Goal: Task Accomplishment & Management: Manage account settings

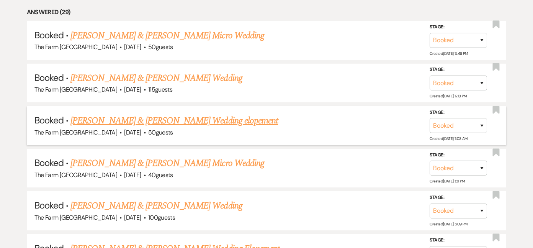
scroll to position [366, 0]
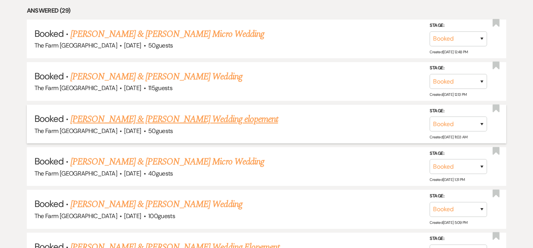
click at [160, 119] on link "[PERSON_NAME] & [PERSON_NAME] Wedding elopement" at bounding box center [173, 119] width 207 height 14
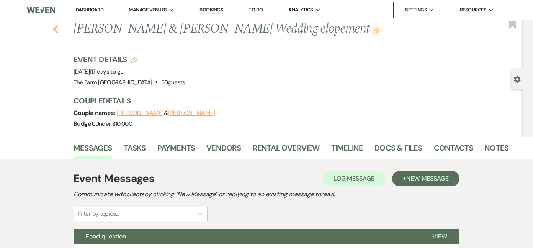
click at [53, 31] on icon "Previous" at bounding box center [56, 28] width 6 height 9
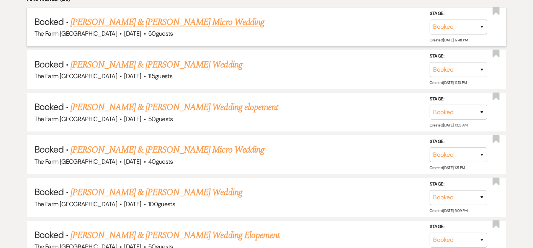
scroll to position [380, 0]
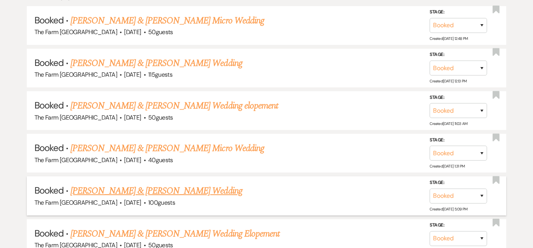
click at [161, 185] on link "[PERSON_NAME] & [PERSON_NAME] Wedding" at bounding box center [155, 191] width 171 height 14
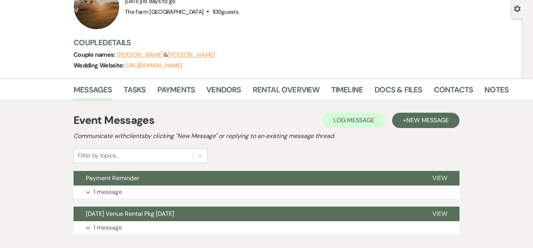
scroll to position [91, 0]
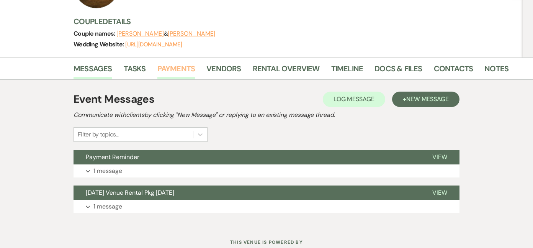
click at [176, 68] on link "Payments" at bounding box center [176, 70] width 38 height 17
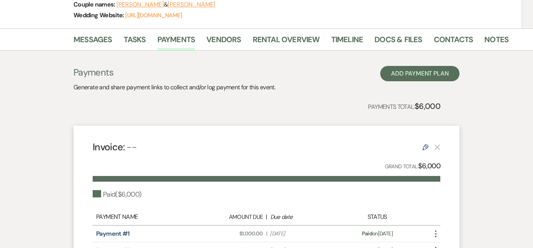
scroll to position [83, 0]
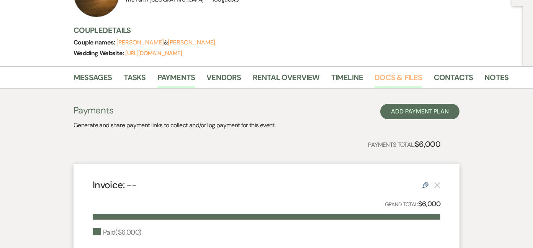
click at [387, 80] on link "Docs & Files" at bounding box center [397, 79] width 47 height 17
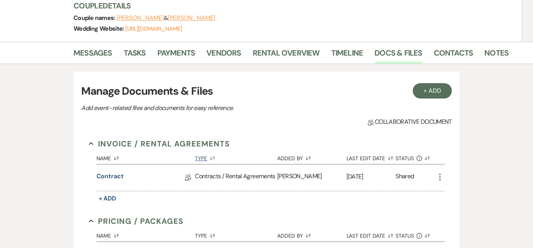
scroll to position [113, 0]
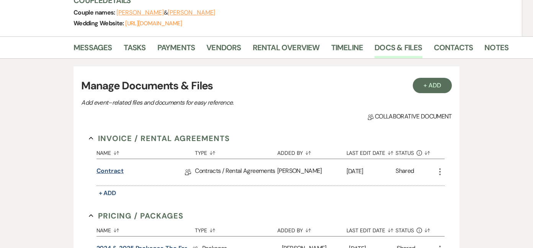
click at [113, 173] on link "Contract" at bounding box center [109, 172] width 27 height 12
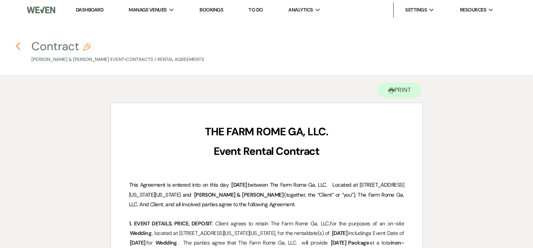
click at [18, 46] on icon "Previous" at bounding box center [18, 46] width 6 height 9
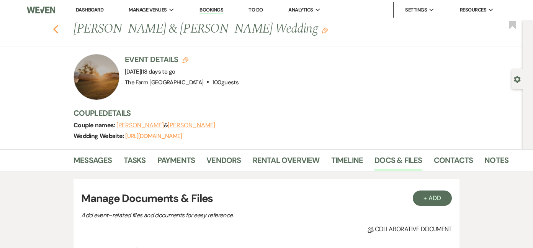
click at [58, 30] on icon "Previous" at bounding box center [56, 28] width 6 height 9
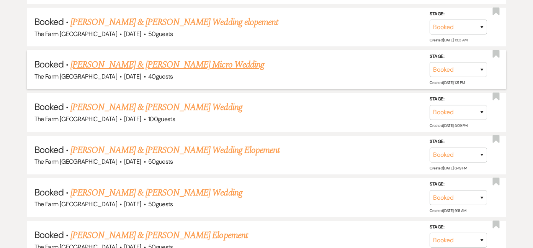
scroll to position [467, 0]
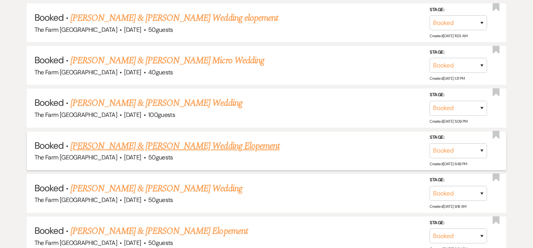
click at [162, 140] on link "[PERSON_NAME] & [PERSON_NAME] Wedding Elopement" at bounding box center [174, 146] width 209 height 14
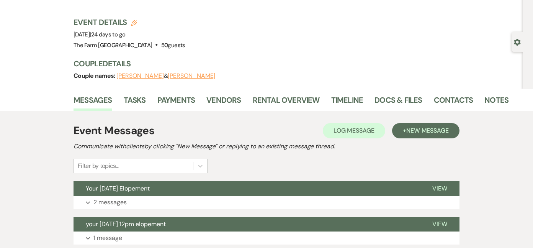
scroll to position [41, 0]
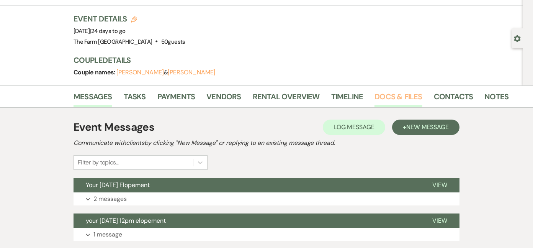
click at [383, 97] on link "Docs & Files" at bounding box center [397, 98] width 47 height 17
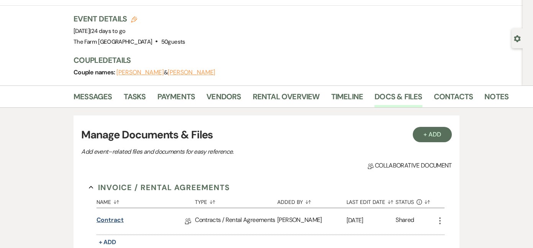
click at [112, 217] on link "Contract" at bounding box center [109, 221] width 27 height 12
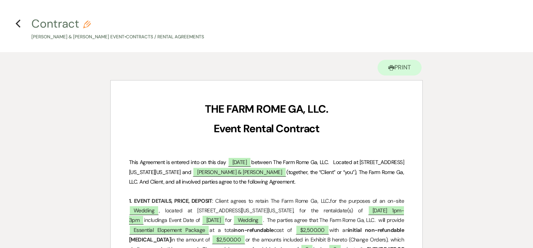
scroll to position [22, 0]
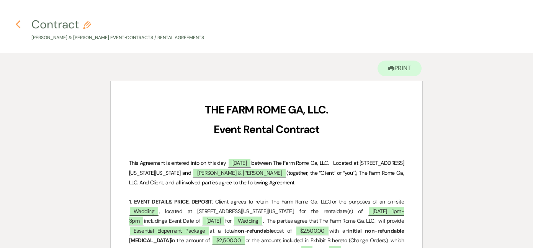
click at [19, 23] on icon "Previous" at bounding box center [18, 24] width 6 height 9
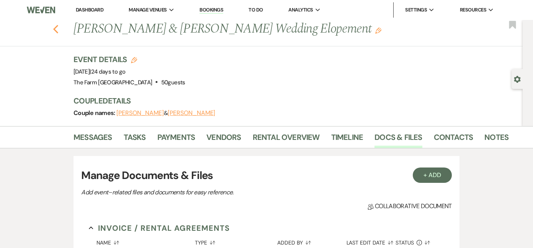
click at [55, 30] on use "button" at bounding box center [55, 29] width 5 height 8
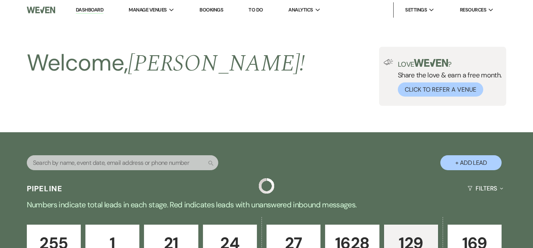
scroll to position [467, 0]
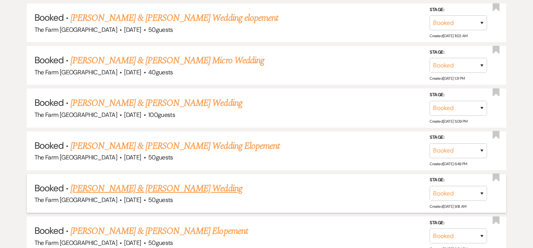
click at [140, 183] on link "[PERSON_NAME] & [PERSON_NAME] Wedding" at bounding box center [155, 188] width 171 height 14
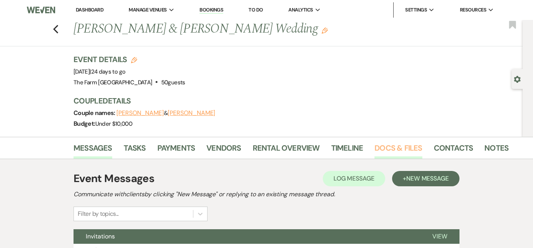
click at [399, 150] on link "Docs & Files" at bounding box center [397, 150] width 47 height 17
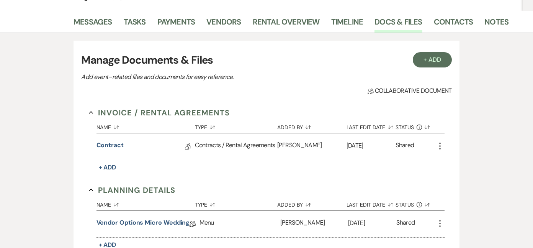
scroll to position [127, 0]
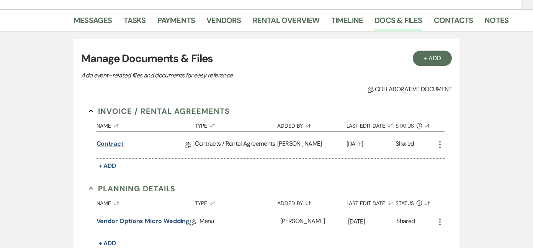
click at [116, 142] on link "Contract" at bounding box center [109, 145] width 27 height 12
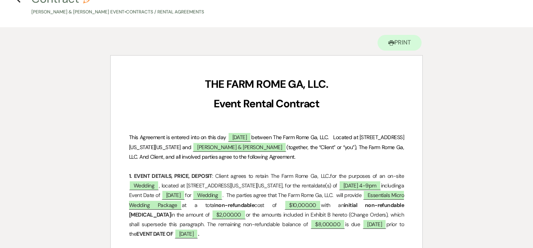
scroll to position [51, 0]
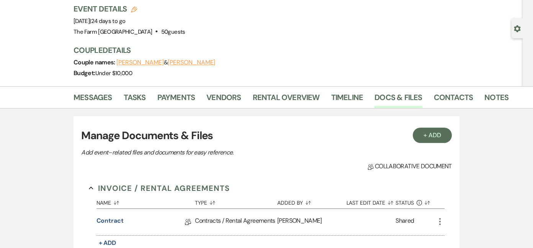
scroll to position [127, 0]
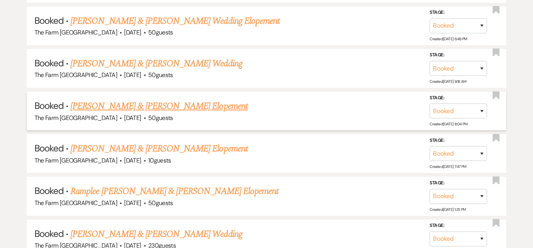
scroll to position [592, 0]
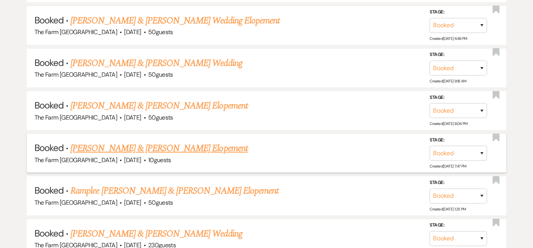
click at [147, 143] on link "[PERSON_NAME] & [PERSON_NAME] Elopement" at bounding box center [158, 148] width 177 height 14
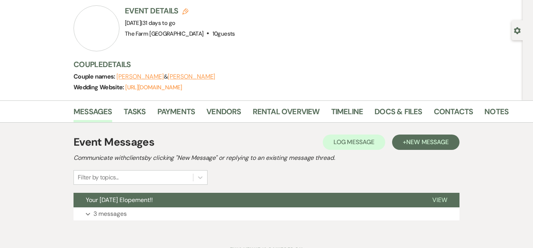
scroll to position [50, 0]
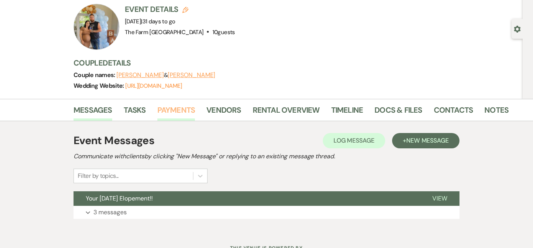
click at [183, 109] on link "Payments" at bounding box center [176, 112] width 38 height 17
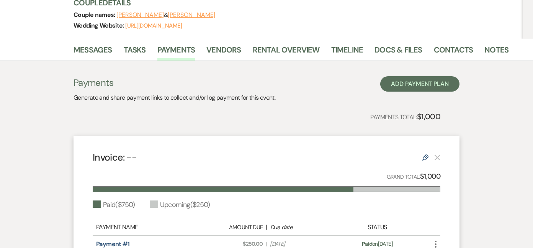
scroll to position [109, 0]
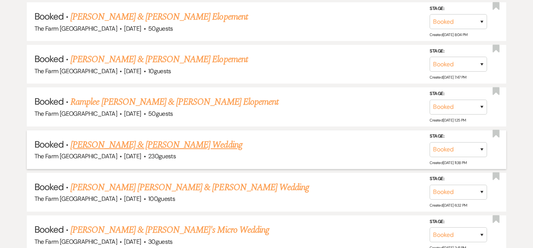
scroll to position [664, 0]
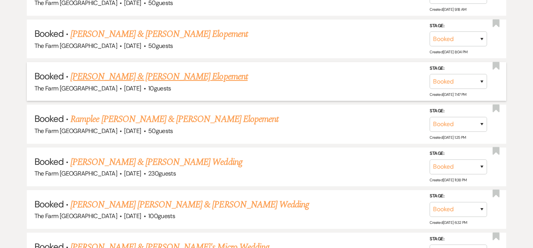
click at [119, 70] on link "[PERSON_NAME] & [PERSON_NAME] Elopement" at bounding box center [158, 77] width 177 height 14
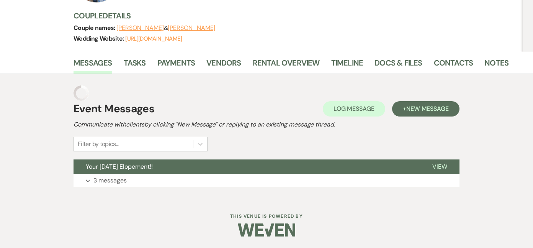
scroll to position [81, 0]
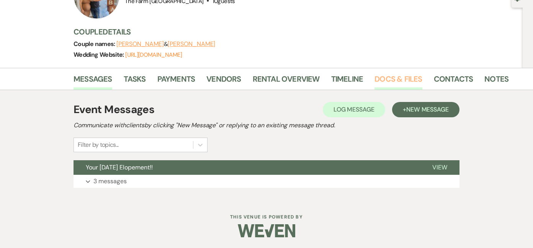
click at [393, 80] on link "Docs & Files" at bounding box center [397, 81] width 47 height 17
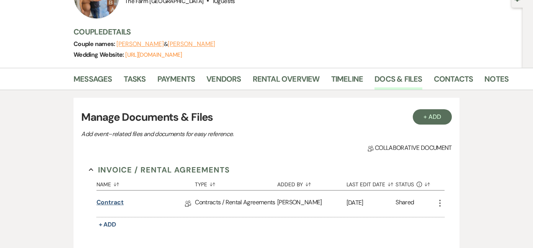
click at [113, 199] on link "Contract" at bounding box center [109, 203] width 27 height 12
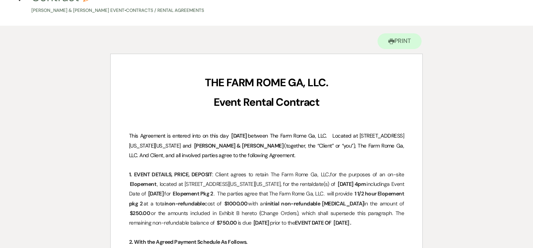
scroll to position [54, 0]
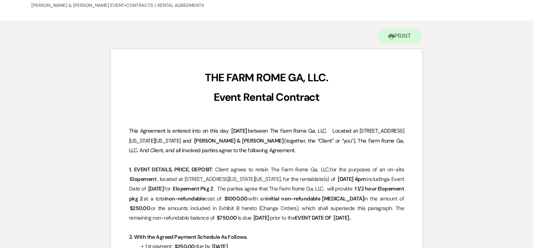
scroll to position [81, 0]
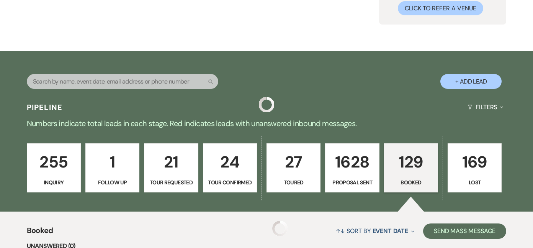
scroll to position [664, 0]
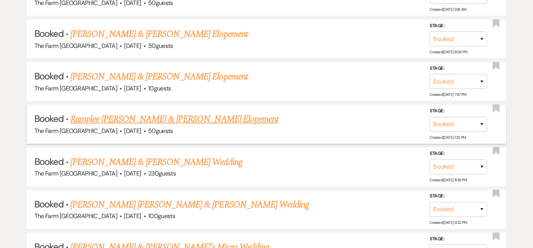
click at [106, 112] on link "Ramplee [PERSON_NAME] & [PERSON_NAME] Elopement" at bounding box center [174, 119] width 208 height 14
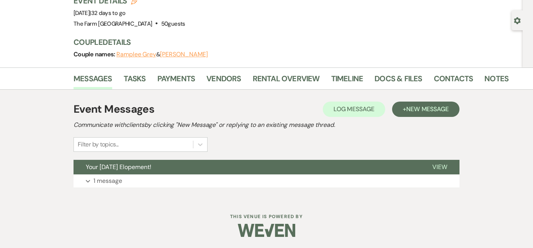
scroll to position [58, 0]
click at [170, 80] on link "Payments" at bounding box center [176, 81] width 38 height 17
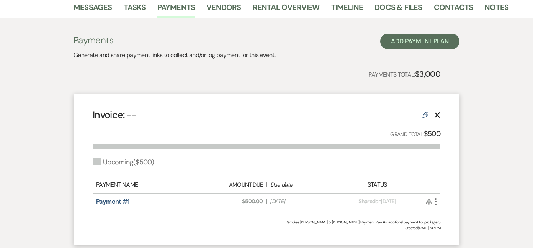
scroll to position [121, 0]
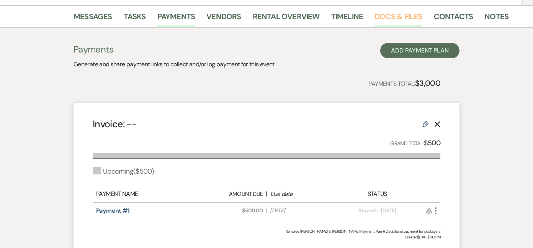
click at [388, 19] on link "Docs & Files" at bounding box center [397, 18] width 47 height 17
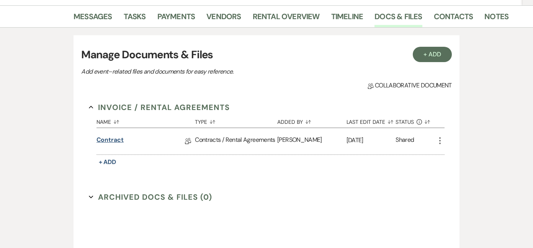
click at [117, 138] on link "Contract" at bounding box center [109, 141] width 27 height 12
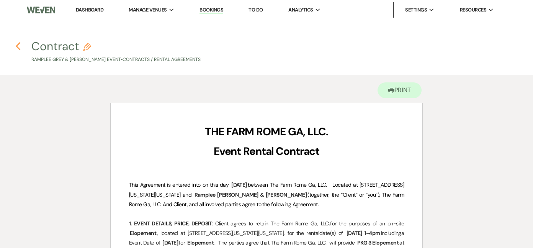
click at [19, 47] on icon "Previous" at bounding box center [18, 46] width 6 height 9
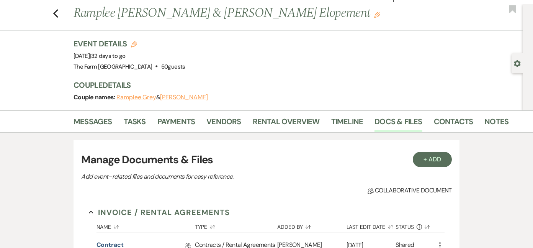
scroll to position [6, 0]
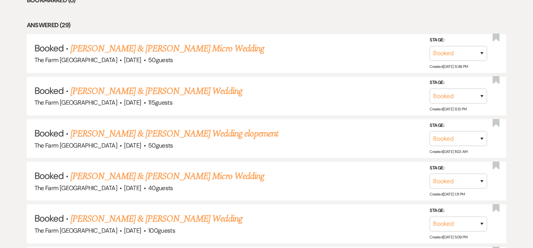
scroll to position [349, 0]
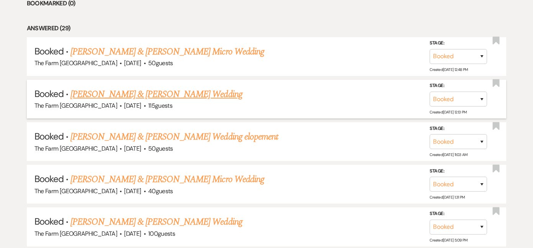
click at [201, 94] on link "[PERSON_NAME] & [PERSON_NAME] Wedding" at bounding box center [155, 94] width 171 height 14
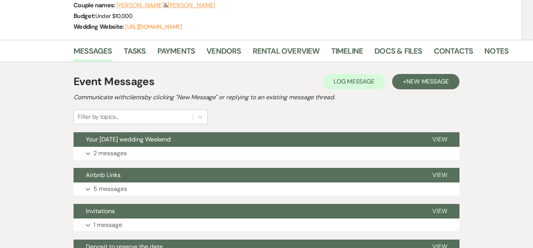
scroll to position [120, 0]
click at [386, 54] on link "Docs & Files" at bounding box center [397, 53] width 47 height 17
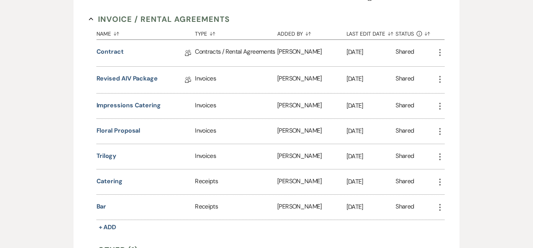
scroll to position [251, 0]
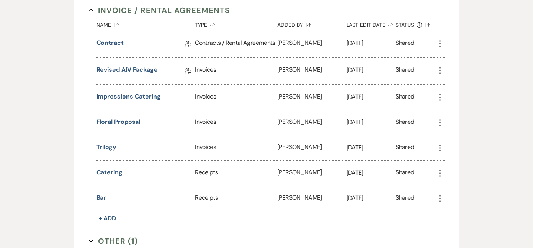
click at [100, 197] on button "Bar" at bounding box center [101, 197] width 10 height 9
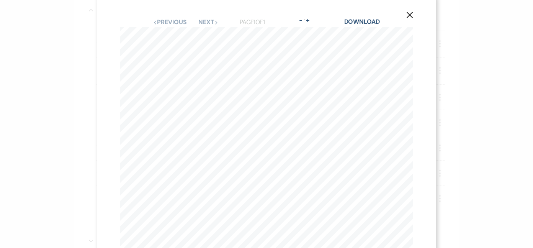
scroll to position [0, 0]
click at [299, 27] on button "-" at bounding box center [301, 26] width 6 height 6
click at [299, 26] on button "-" at bounding box center [301, 26] width 6 height 6
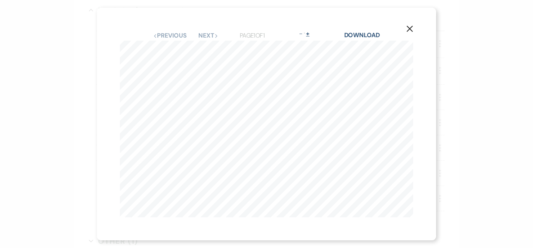
click at [311, 34] on button "+" at bounding box center [308, 34] width 6 height 6
click at [411, 20] on icon "X" at bounding box center [409, 20] width 7 height 7
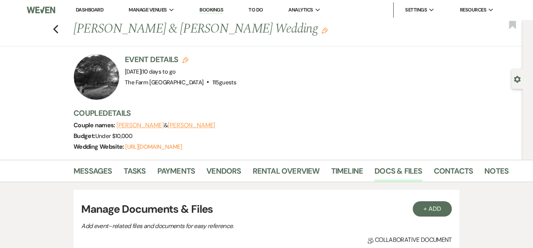
scroll to position [0, 0]
click at [53, 30] on icon "Previous" at bounding box center [56, 28] width 6 height 9
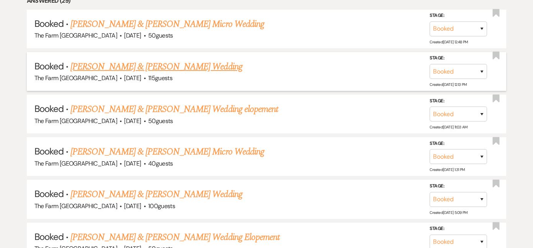
scroll to position [381, 0]
